Goal: Transaction & Acquisition: Purchase product/service

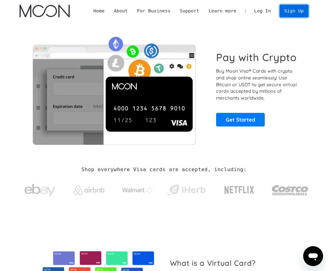
click at [294, 11] on link "Sign Up" at bounding box center [293, 11] width 29 height 12
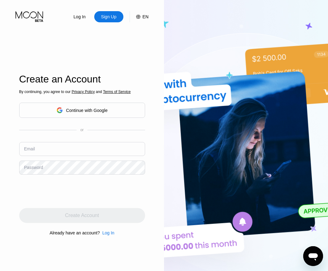
drag, startPoint x: 86, startPoint y: 137, endPoint x: 82, endPoint y: 145, distance: 8.4
click at [85, 139] on div "By continuing, you agree to our Privacy Policy and Terms of Service Continue wi…" at bounding box center [82, 162] width 126 height 149
click at [83, 146] on input "text" at bounding box center [82, 149] width 126 height 14
paste input "[EMAIL_ADDRESS][DOMAIN_NAME]"
type input "[EMAIL_ADDRESS][DOMAIN_NAME]"
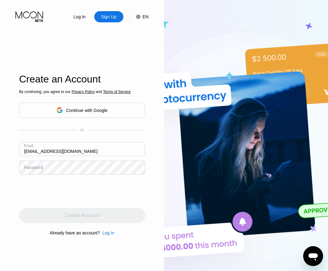
click at [39, 168] on div "Password" at bounding box center [33, 167] width 19 height 5
click at [41, 168] on div "Password" at bounding box center [33, 167] width 19 height 5
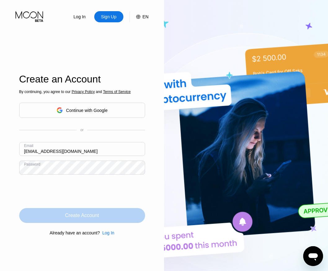
click at [66, 218] on div "Create Account" at bounding box center [82, 215] width 34 height 6
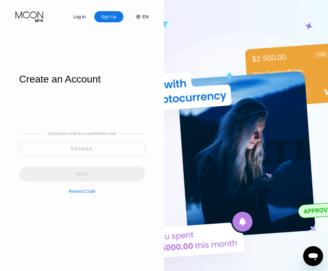
paste input "381314"
click at [94, 148] on input at bounding box center [82, 149] width 126 height 14
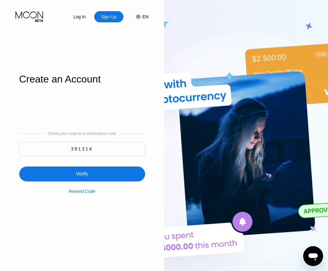
type input "381314"
click at [94, 172] on div "Verify" at bounding box center [82, 173] width 126 height 15
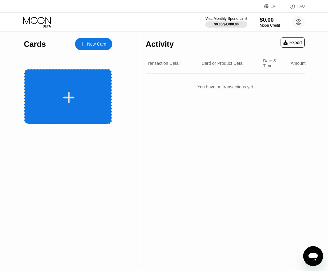
click at [69, 95] on icon at bounding box center [68, 97] width 11 height 11
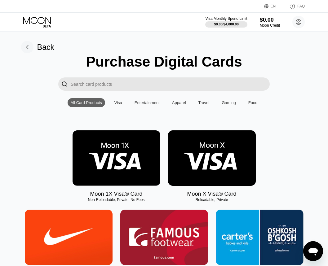
click at [216, 169] on img at bounding box center [212, 157] width 88 height 55
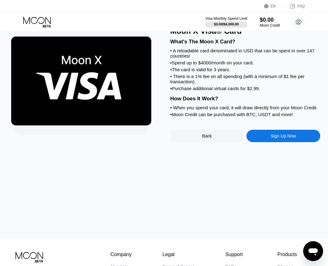
scroll to position [31, 0]
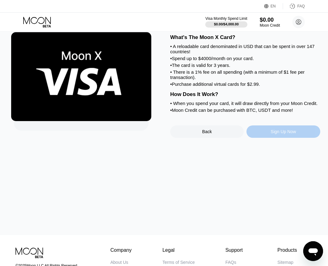
click at [282, 134] on div "Sign Up Now" at bounding box center [282, 131] width 25 height 5
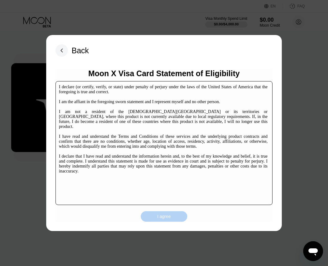
click at [172, 218] on div "I agree" at bounding box center [164, 216] width 46 height 11
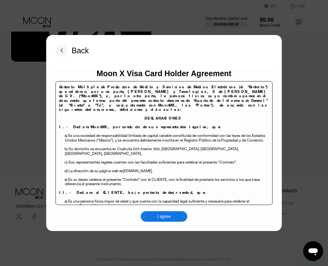
scroll to position [95, 0]
click at [177, 220] on div "I agree" at bounding box center [164, 216] width 46 height 11
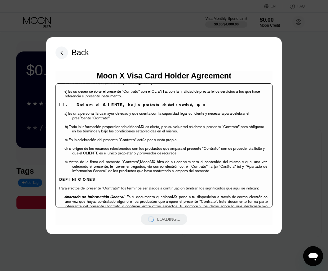
scroll to position [93, 0]
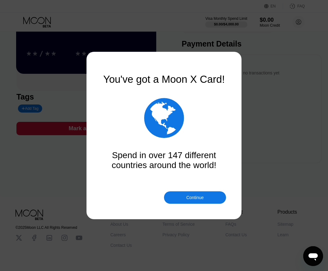
scroll to position [93, 0]
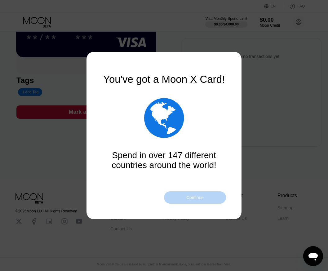
click at [185, 198] on div "Continue" at bounding box center [195, 197] width 62 height 12
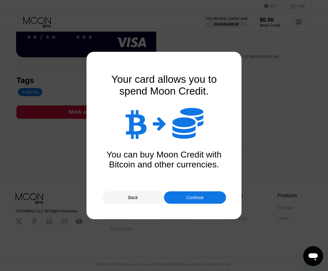
click at [177, 201] on div "Continue" at bounding box center [195, 197] width 62 height 12
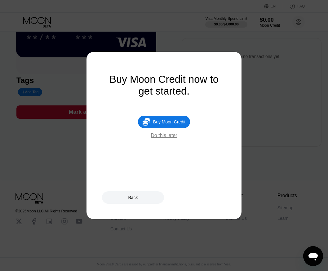
click at [153, 130] on div " Buy Moon Credit Do this later" at bounding box center [164, 126] width 124 height 23
click at [153, 128] on div " Buy Moon Credit" at bounding box center [164, 121] width 52 height 12
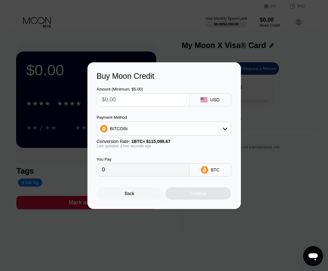
click at [158, 126] on div "BITCOIN" at bounding box center [163, 128] width 133 height 12
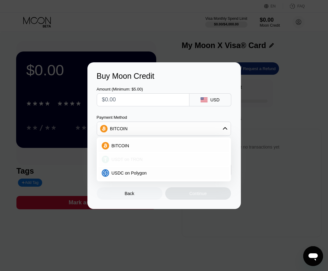
click at [113, 159] on span "USDT on TRON" at bounding box center [126, 159] width 31 height 5
type input "0.00"
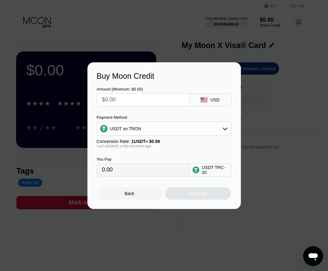
click at [130, 100] on input "text" at bounding box center [143, 99] width 82 height 12
type input "$7"
type input "7.07"
type input "$75"
type input "75.76"
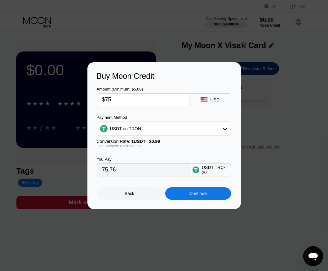
type input "$75"
click at [186, 193] on div "Continue" at bounding box center [198, 193] width 66 height 12
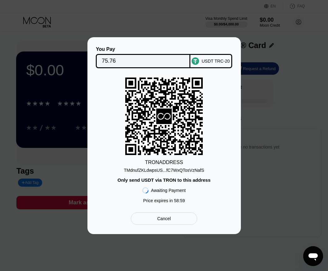
click at [159, 171] on div "TMdnufZKLdwpsUS...fC7WxQTosVzNafS" at bounding box center [164, 169] width 80 height 5
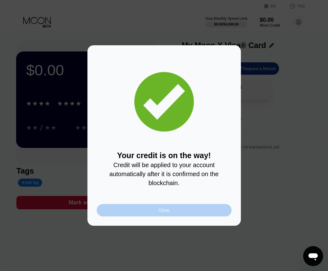
click at [155, 209] on div "Close" at bounding box center [164, 210] width 135 height 12
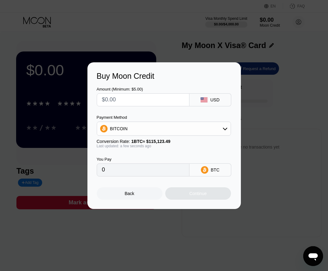
click at [128, 193] on div "Back" at bounding box center [129, 193] width 10 height 5
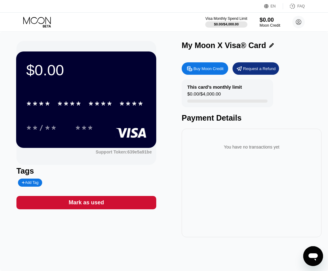
click at [276, 24] on div "Moon Credit" at bounding box center [269, 25] width 21 height 4
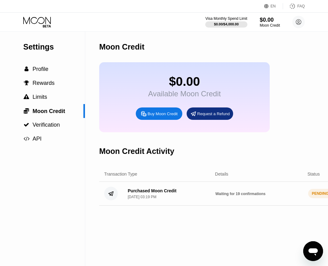
click at [43, 18] on icon at bounding box center [37, 20] width 28 height 7
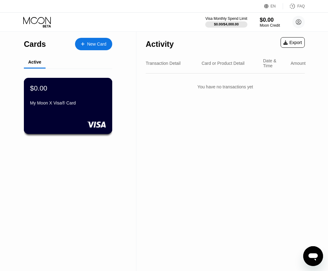
click at [62, 105] on div "My Moon X Visa® Card" at bounding box center [68, 102] width 76 height 5
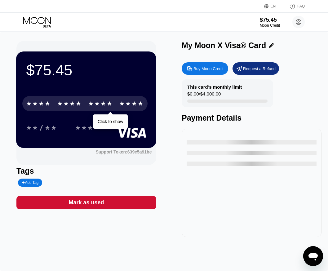
click at [80, 106] on div "* * * *" at bounding box center [69, 104] width 25 height 10
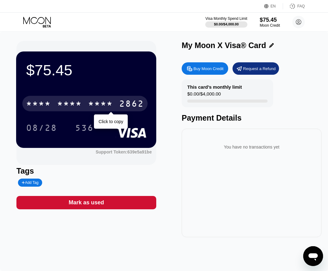
click at [67, 99] on div "* * * * * * * * * * * * 2862" at bounding box center [84, 103] width 125 height 15
